Goal: Navigation & Orientation: Find specific page/section

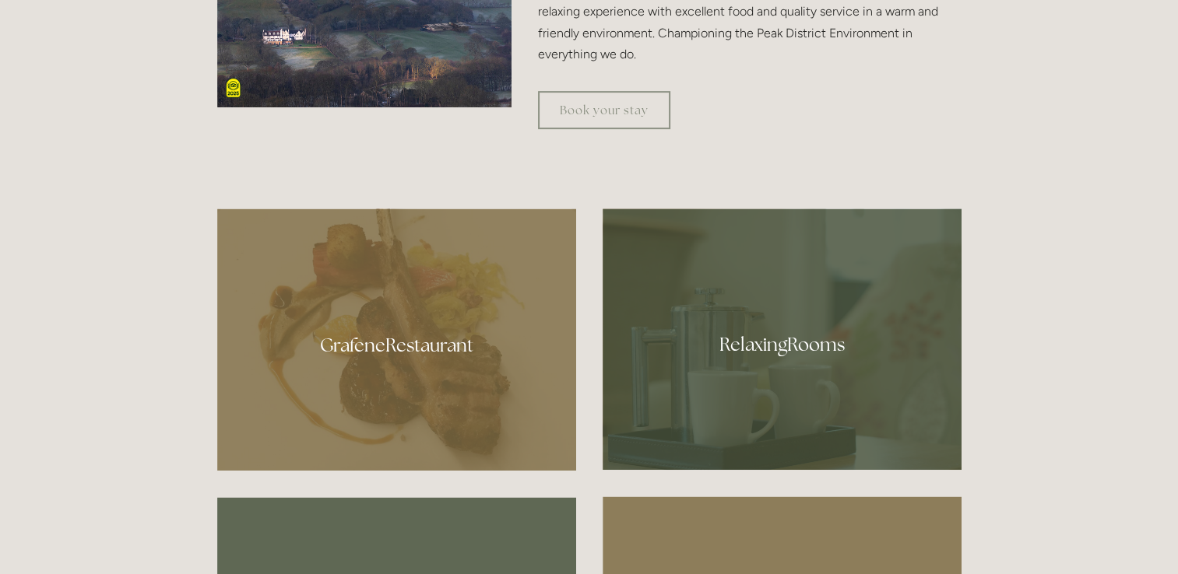
scroll to position [778, 0]
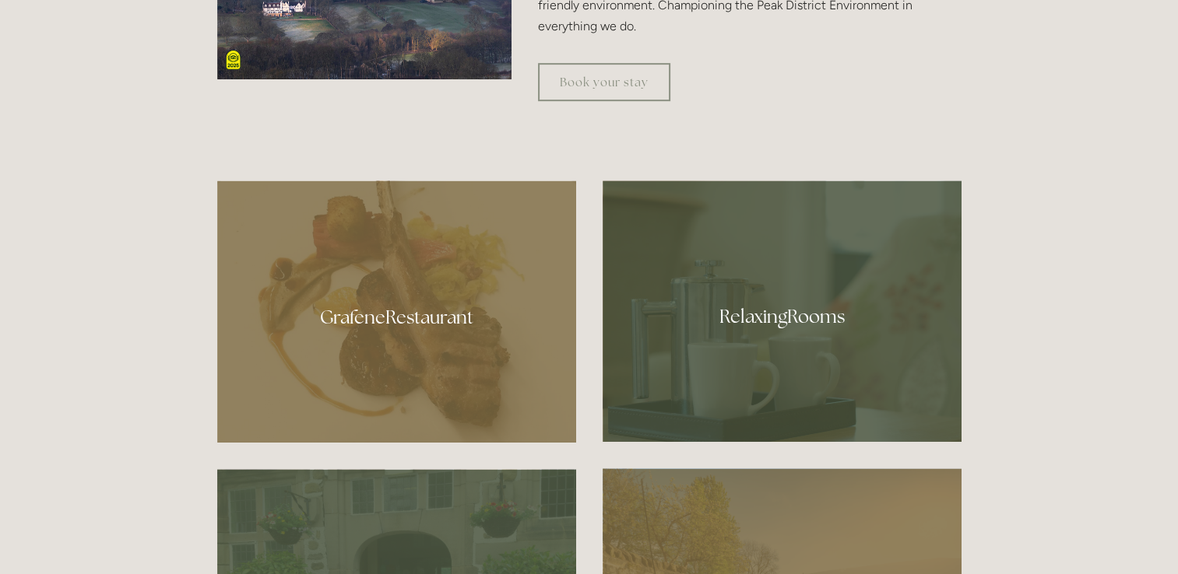
click at [418, 326] on div at bounding box center [396, 312] width 359 height 262
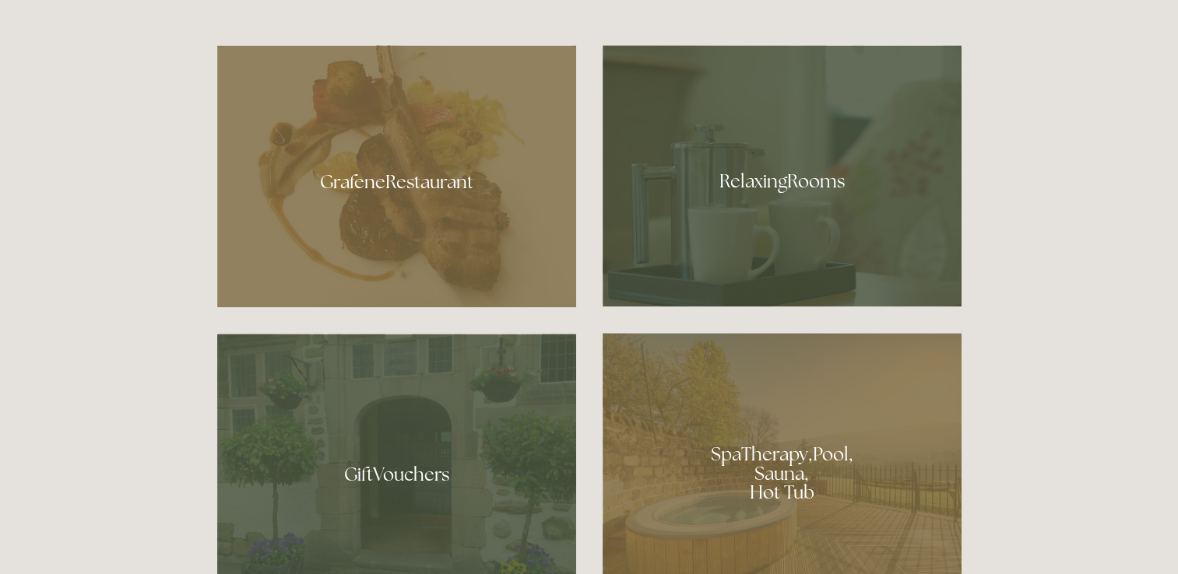
scroll to position [1012, 0]
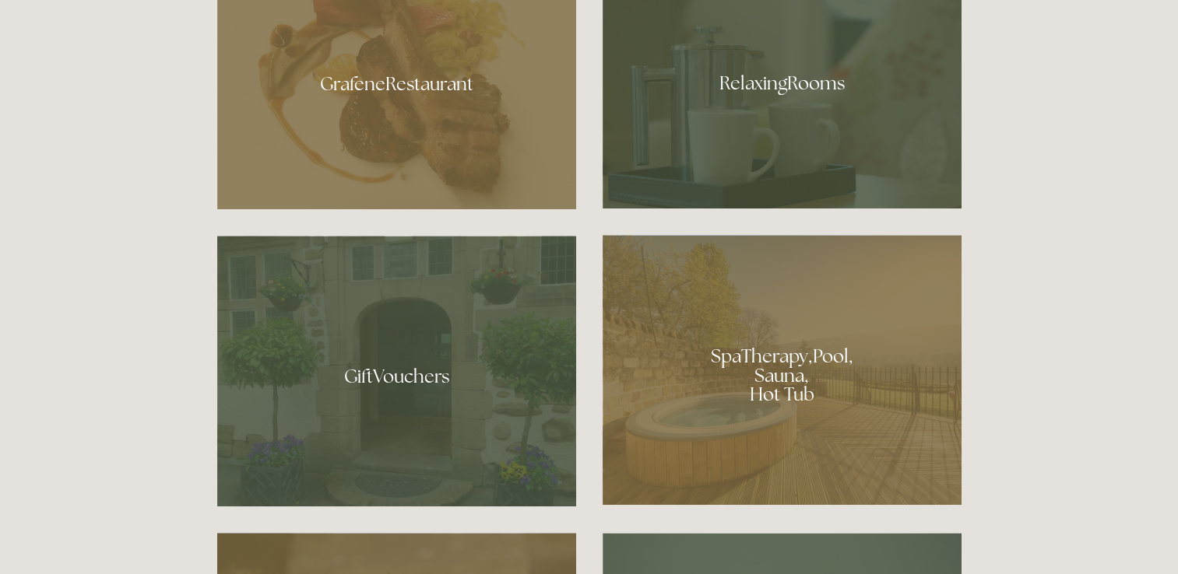
click at [782, 355] on div at bounding box center [782, 370] width 359 height 270
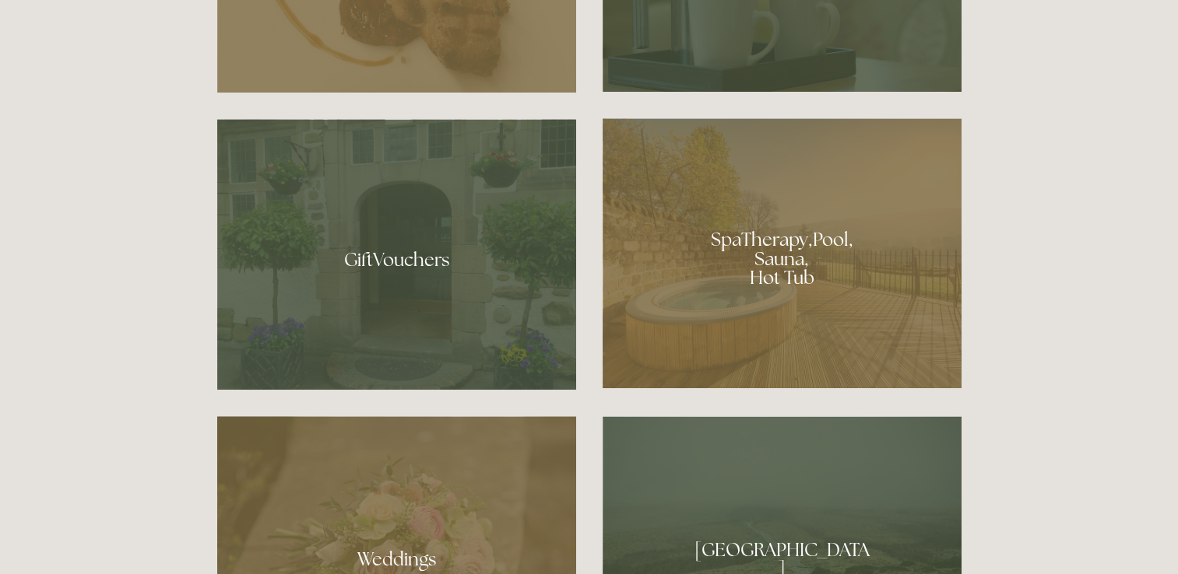
scroll to position [1090, 0]
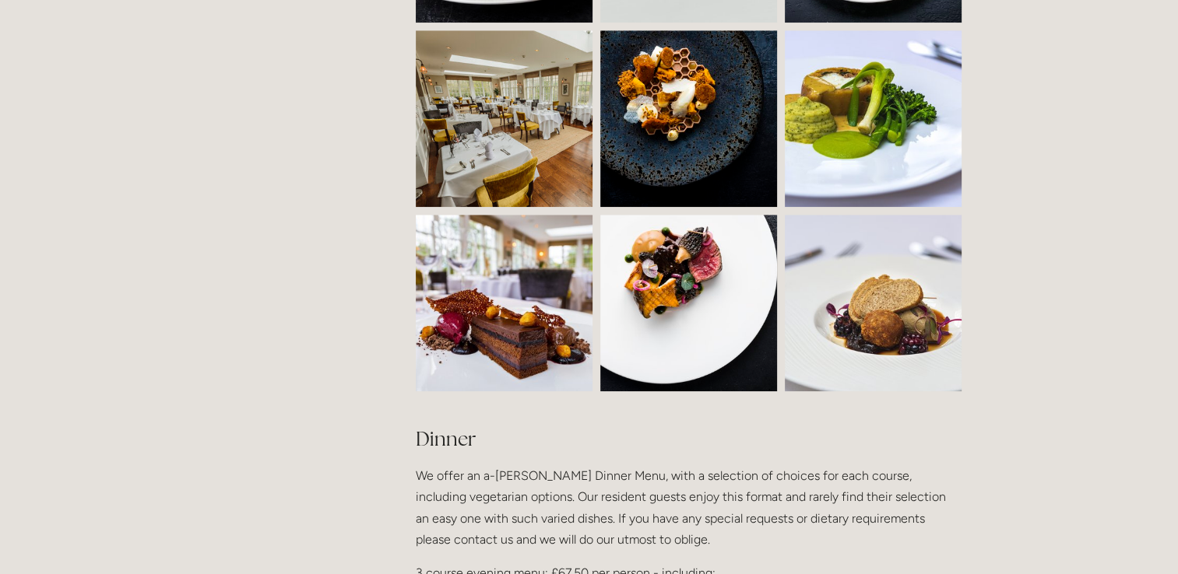
scroll to position [1323, 0]
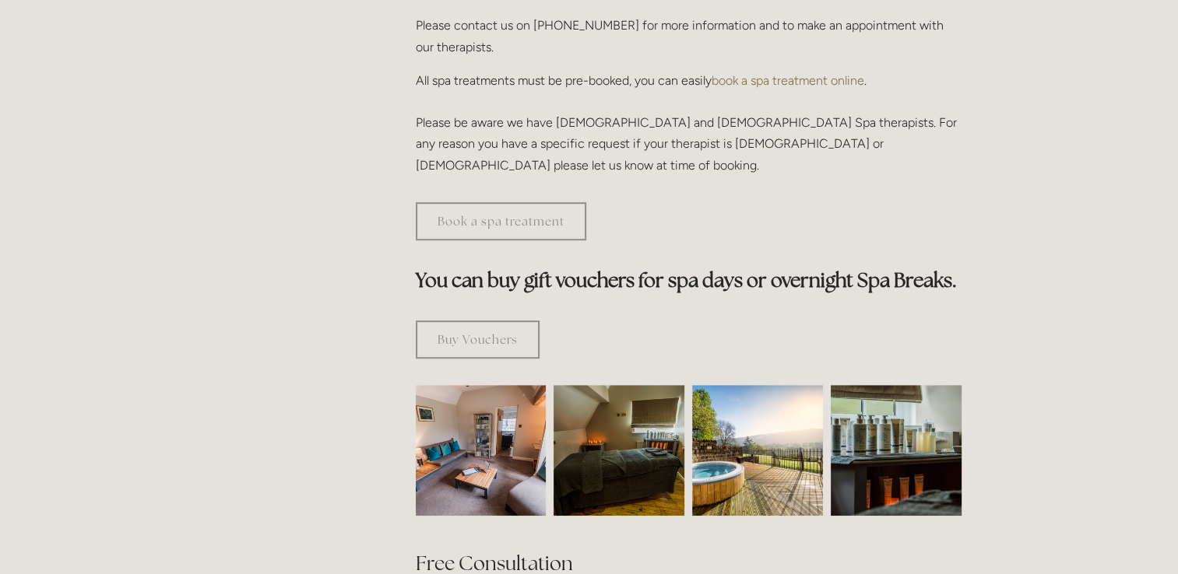
scroll to position [856, 0]
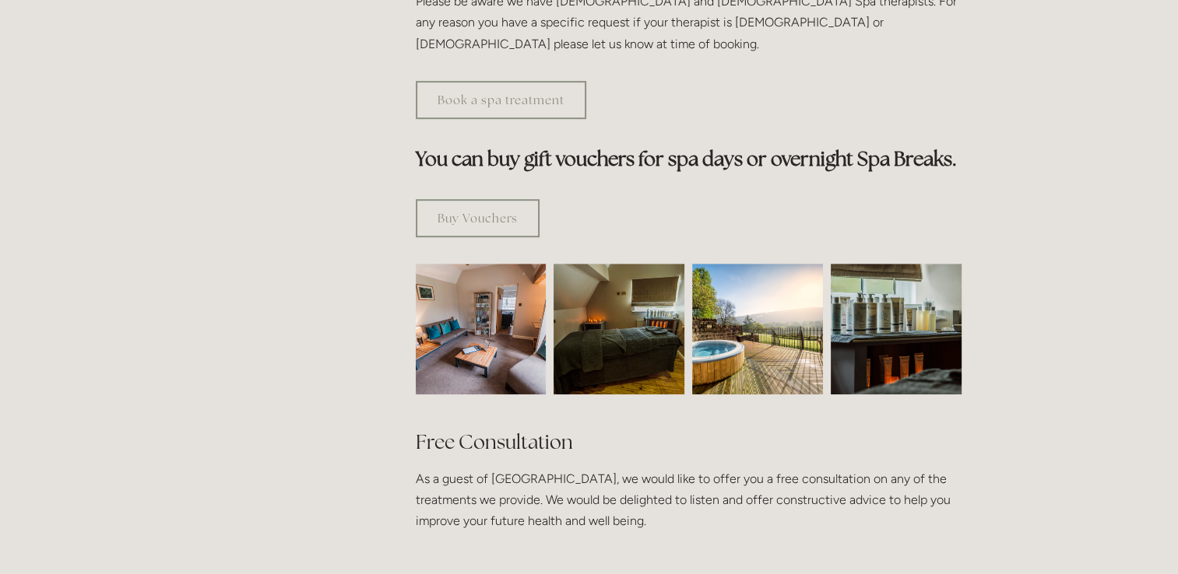
click at [494, 265] on img at bounding box center [481, 329] width 196 height 131
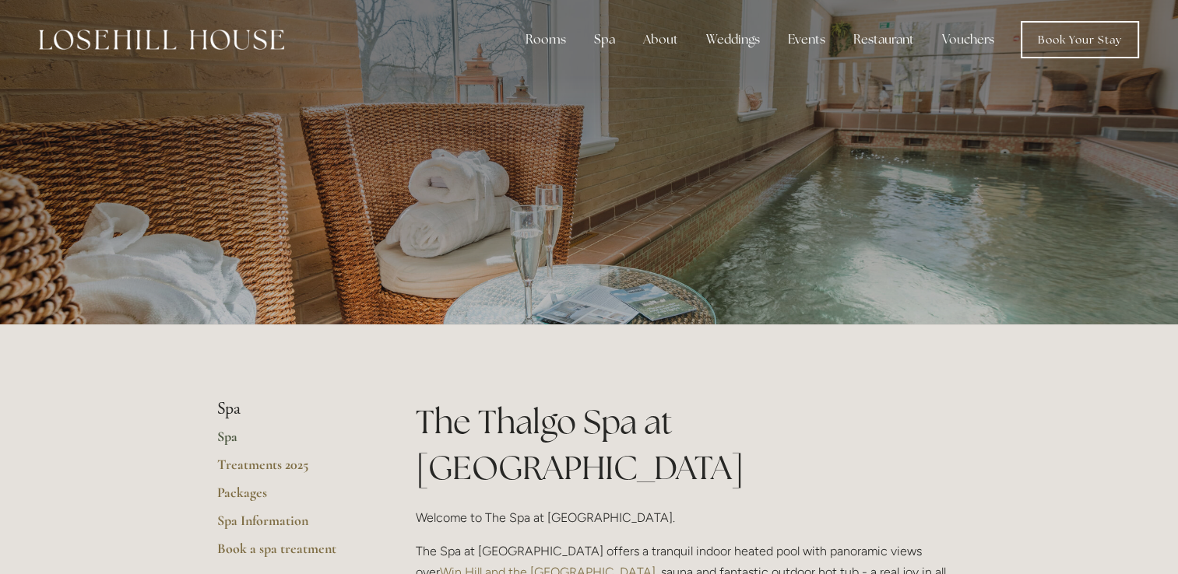
scroll to position [0, 0]
